Goal: Task Accomplishment & Management: Manage account settings

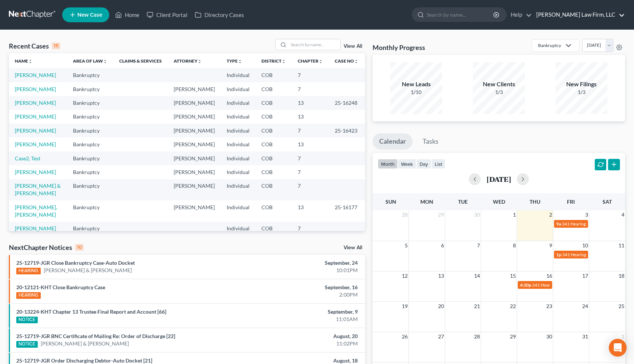
click at [608, 14] on link "[PERSON_NAME] Law Firm, LLC" at bounding box center [579, 14] width 92 height 13
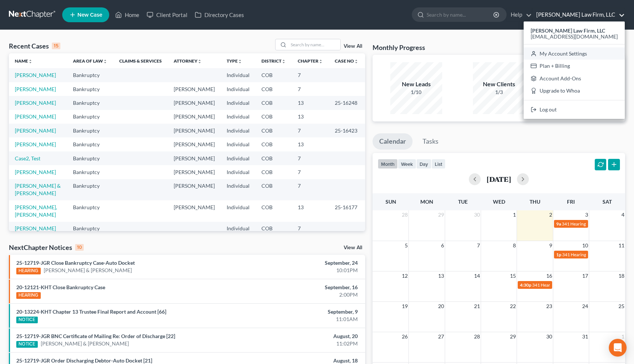
click at [586, 52] on link "My Account Settings" at bounding box center [574, 53] width 101 height 13
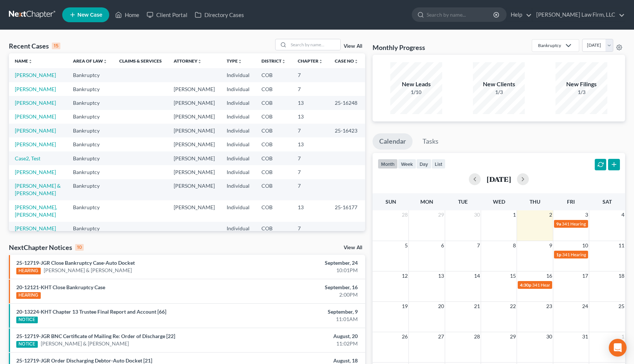
select select "28"
select select "5"
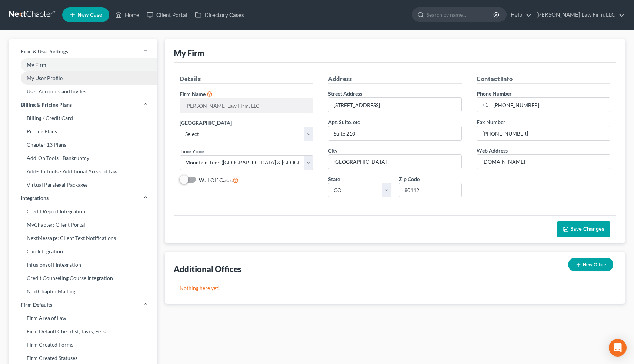
click at [63, 79] on link "My User Profile" at bounding box center [83, 78] width 149 height 13
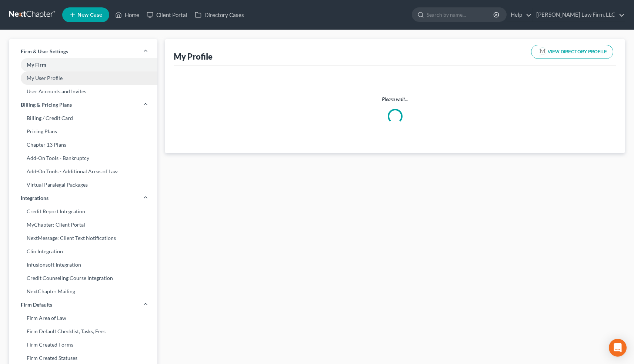
select select "5"
select select "11"
select select "attorney"
select select "1"
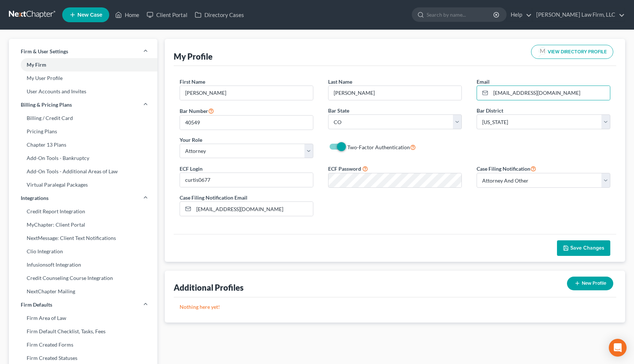
click at [454, 145] on div "Two-Factor Authentication" at bounding box center [395, 147] width 134 height 9
